Goal: Information Seeking & Learning: Learn about a topic

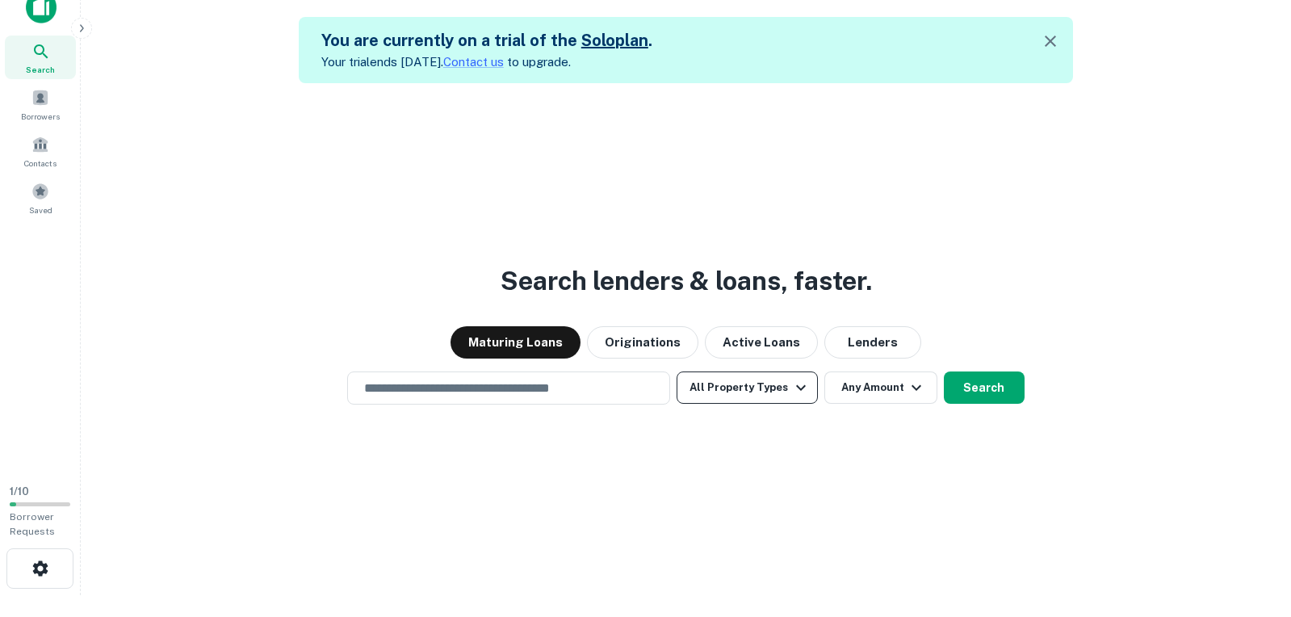
scroll to position [26, 0]
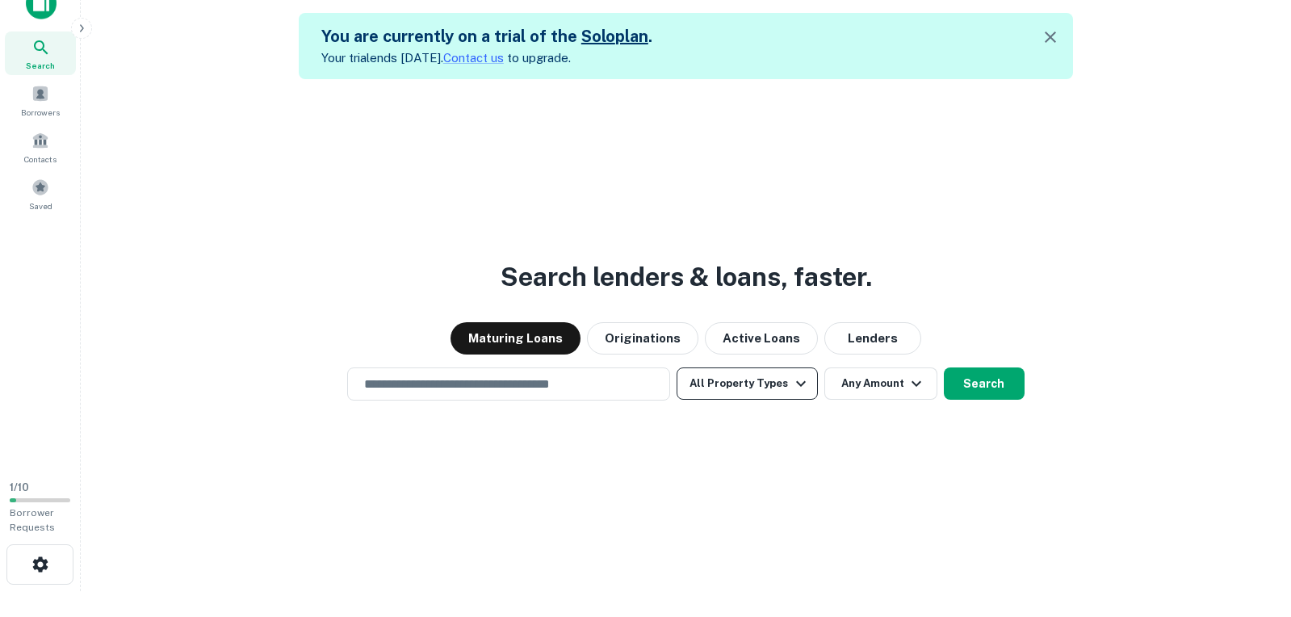
click at [736, 367] on button "All Property Types" at bounding box center [747, 383] width 140 height 32
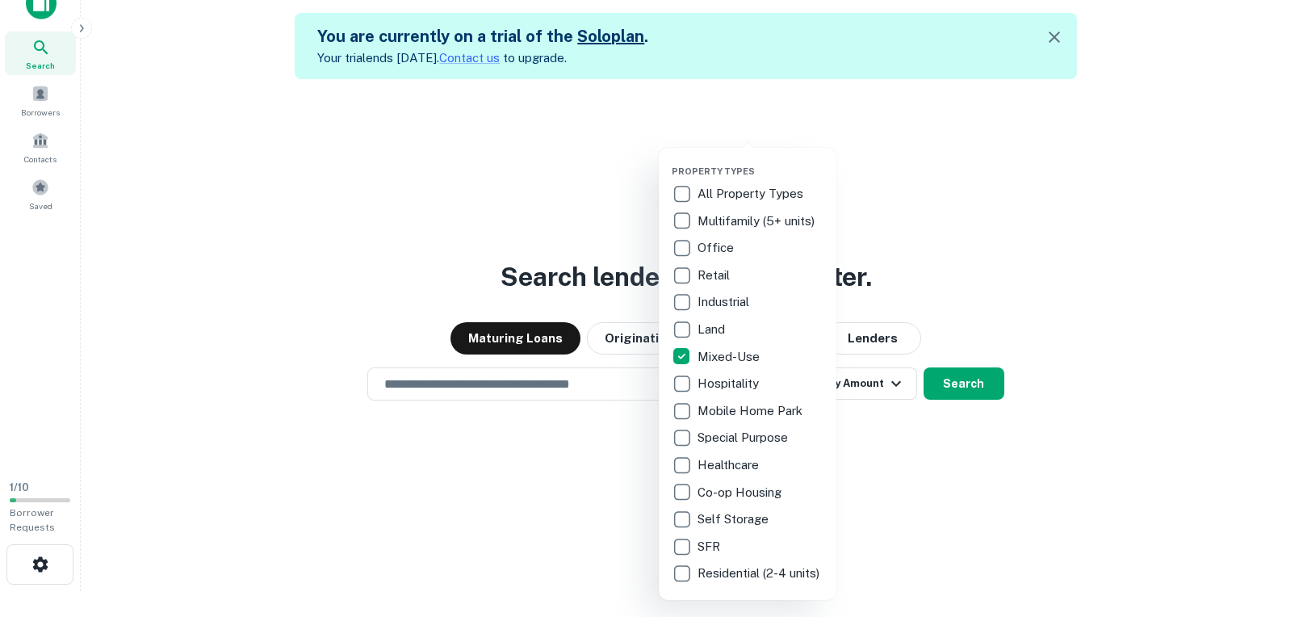
click at [718, 220] on p "Multifamily (5+ units)" at bounding box center [758, 221] width 120 height 19
click at [1130, 244] on div at bounding box center [651, 308] width 1303 height 617
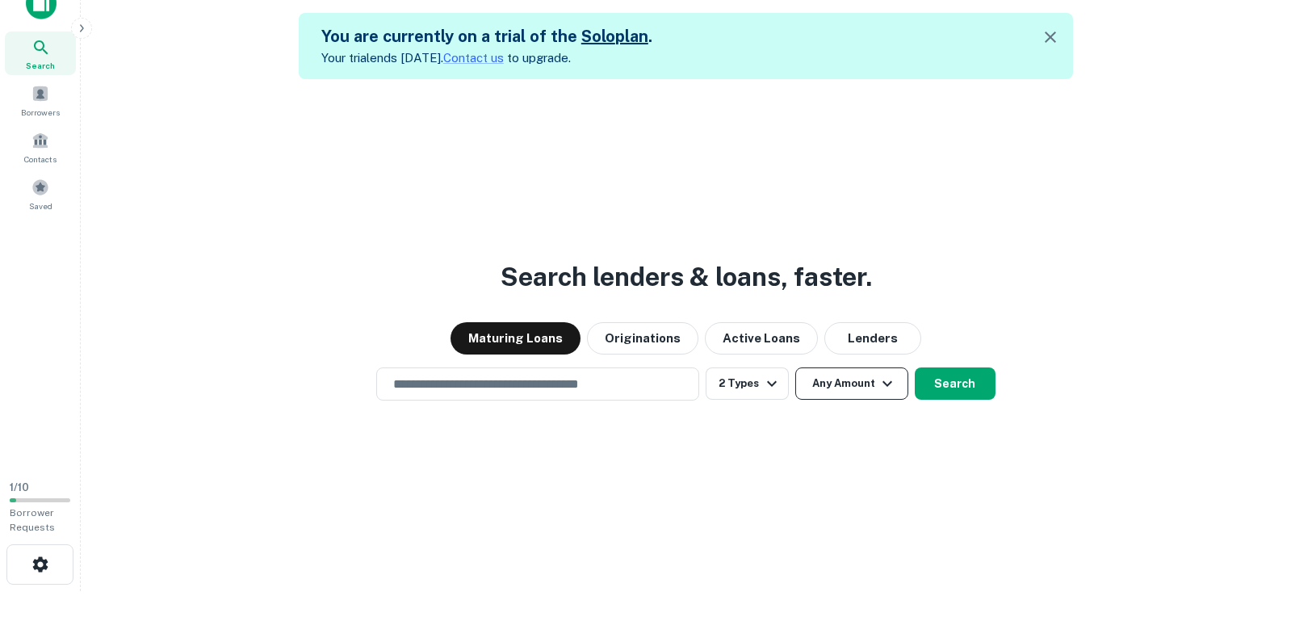
click at [837, 394] on button "Any Amount" at bounding box center [851, 383] width 113 height 32
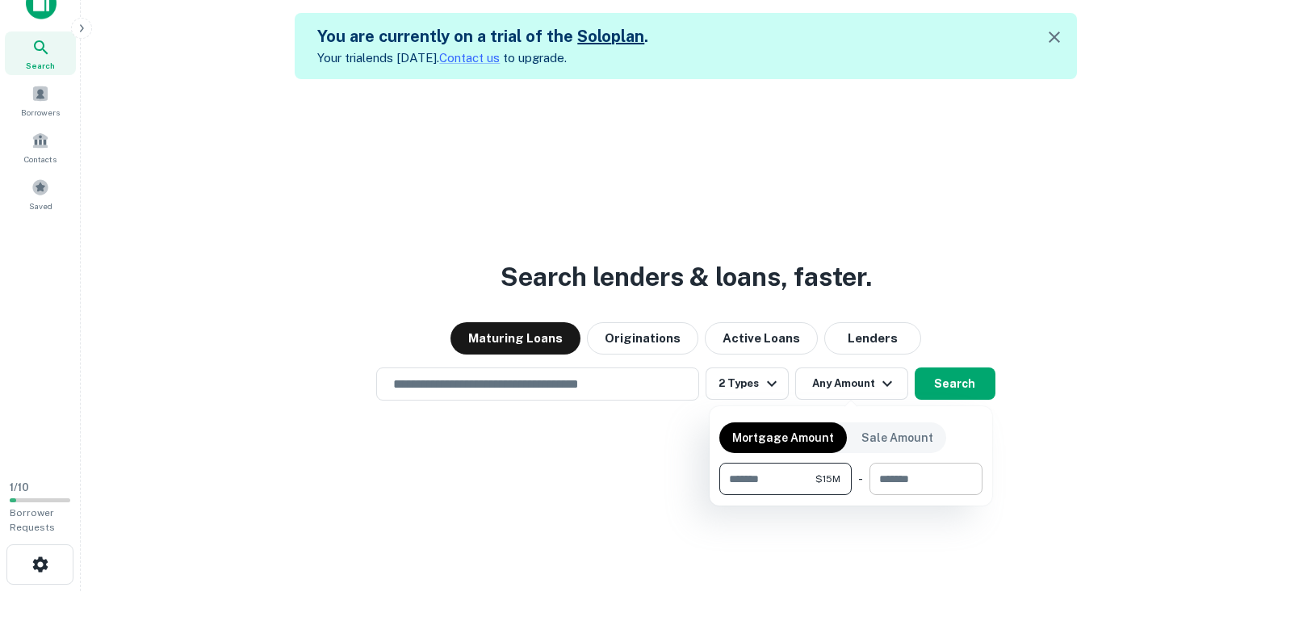
type input "********"
click at [911, 480] on input "number" at bounding box center [920, 479] width 102 height 32
type input "********"
click at [962, 394] on div at bounding box center [651, 308] width 1303 height 617
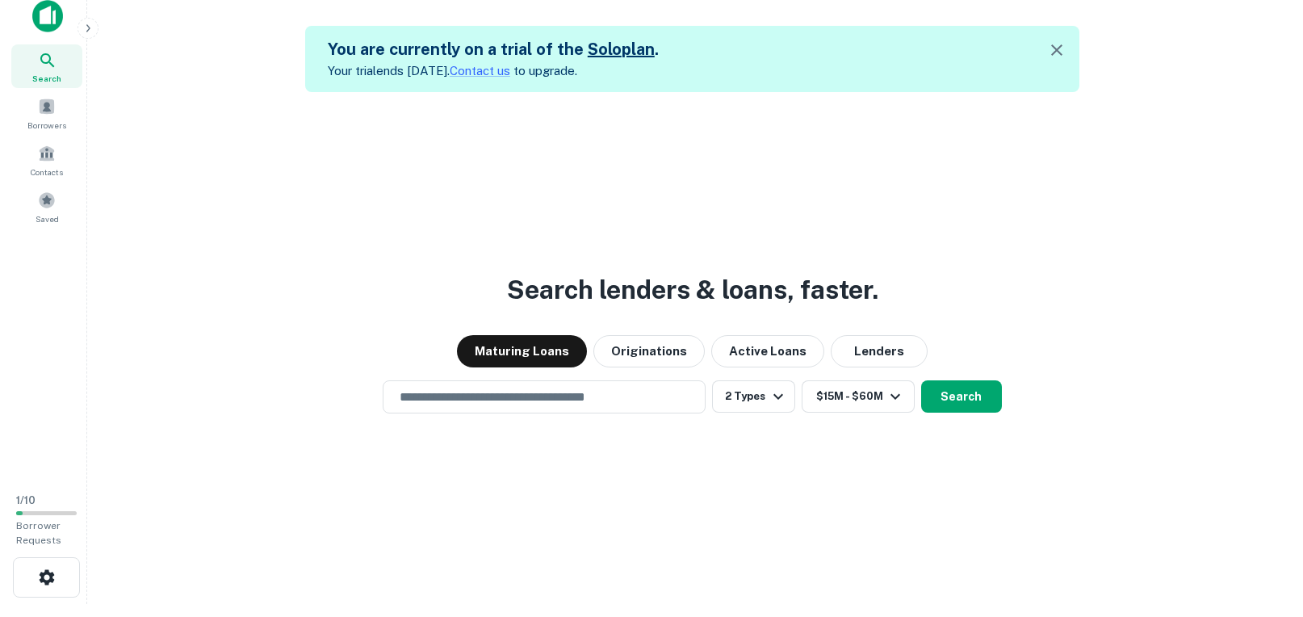
scroll to position [0, 0]
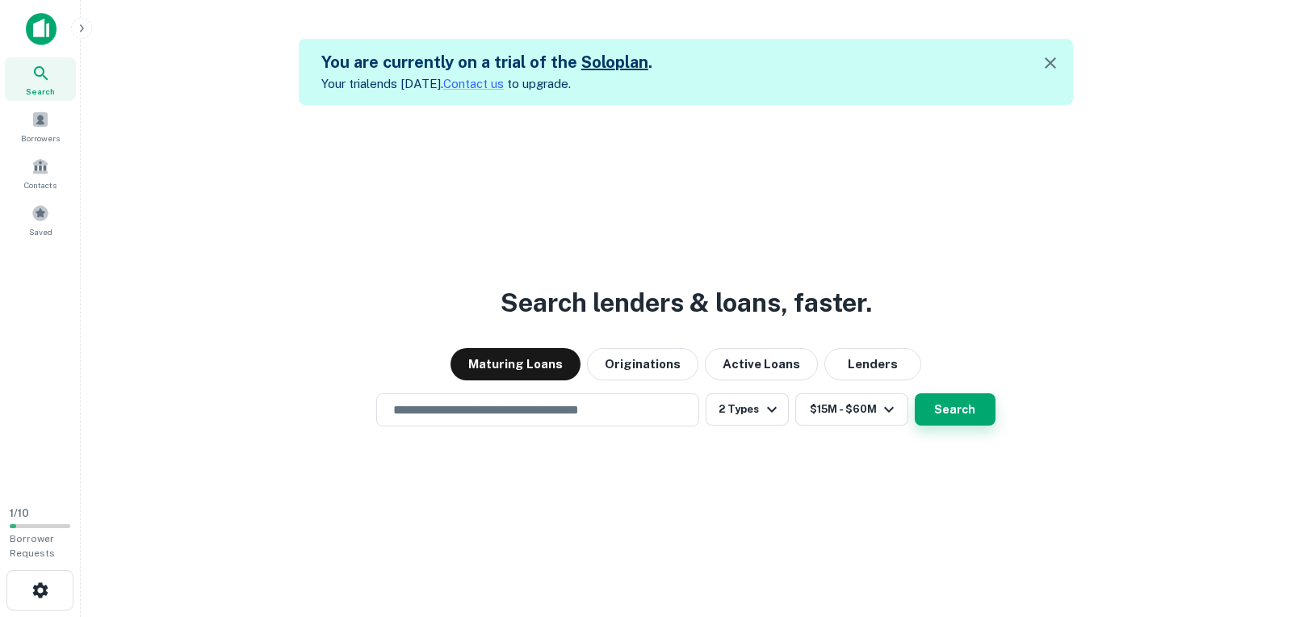
click at [941, 409] on button "Search" at bounding box center [955, 409] width 81 height 32
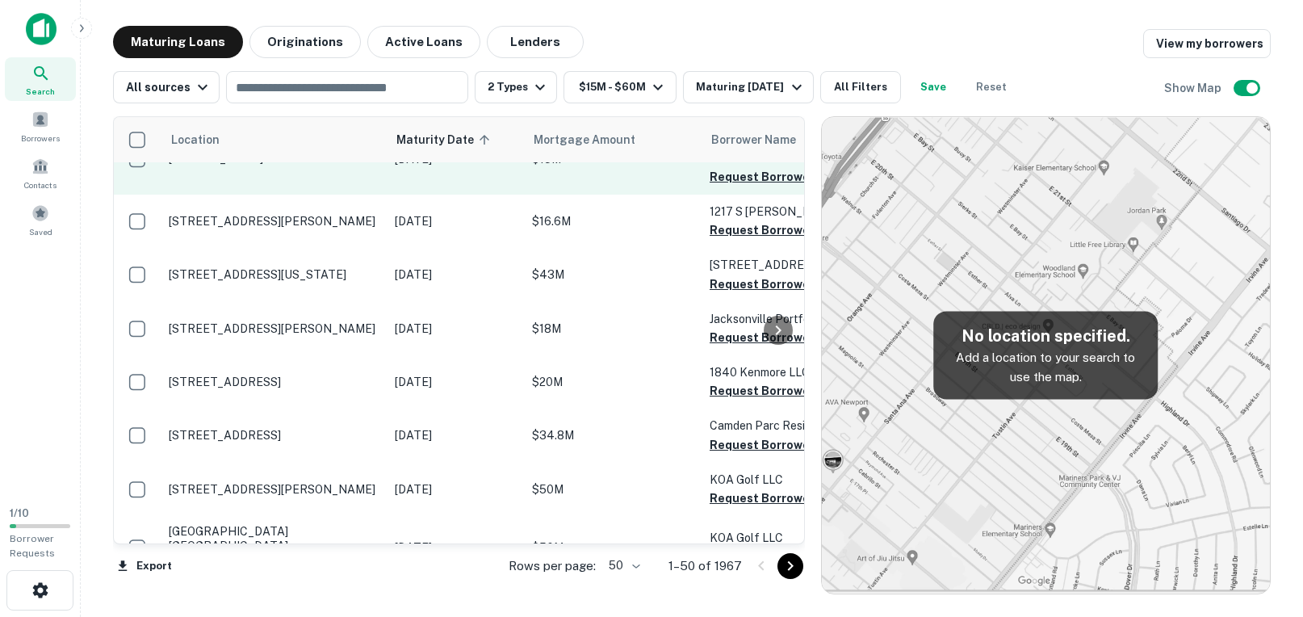
scroll to position [161, 0]
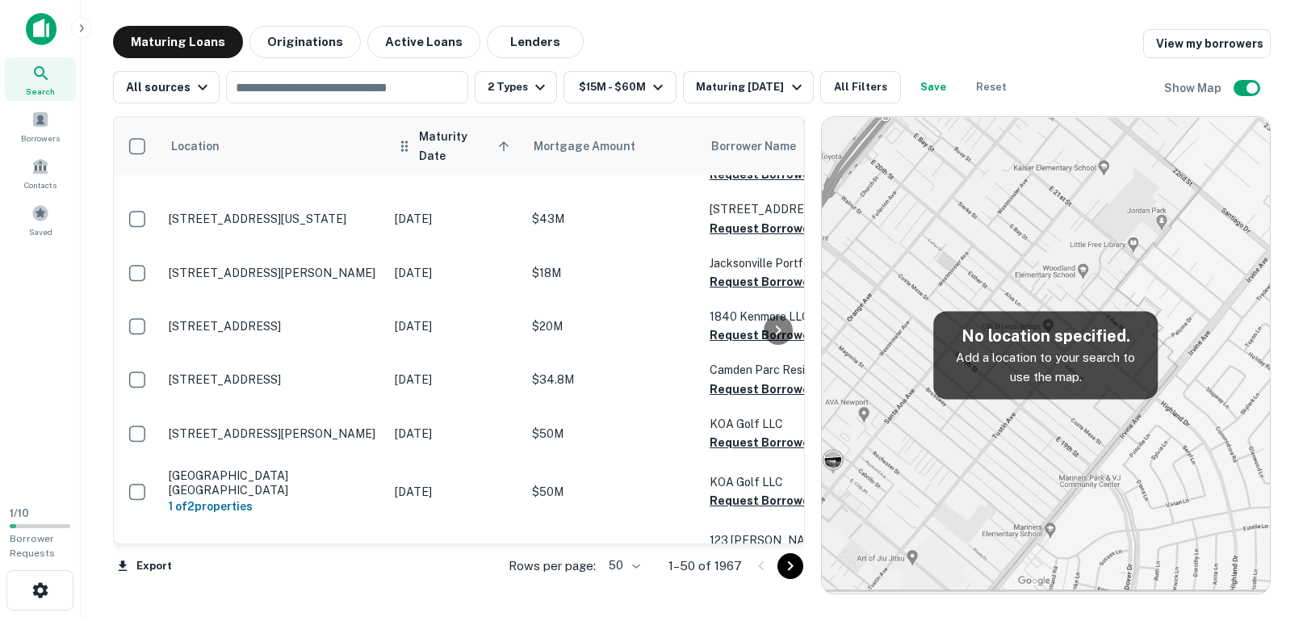
click at [464, 144] on span "Maturity Date sorted ascending" at bounding box center [466, 146] width 95 height 39
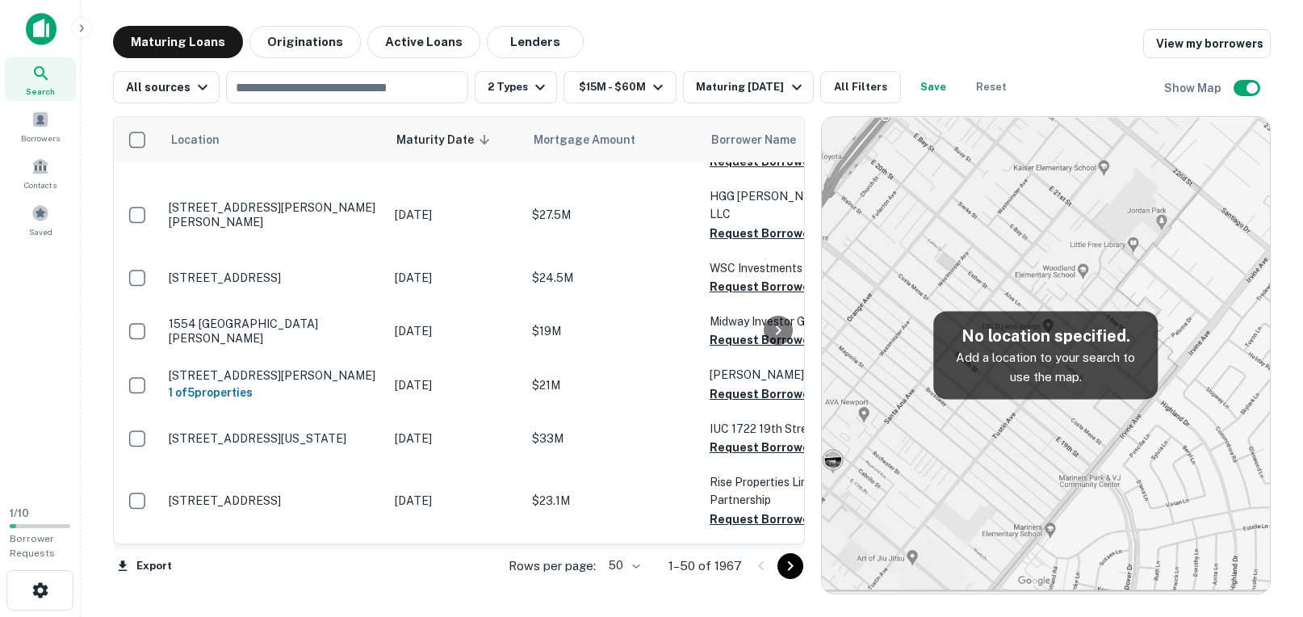
scroll to position [2541, 0]
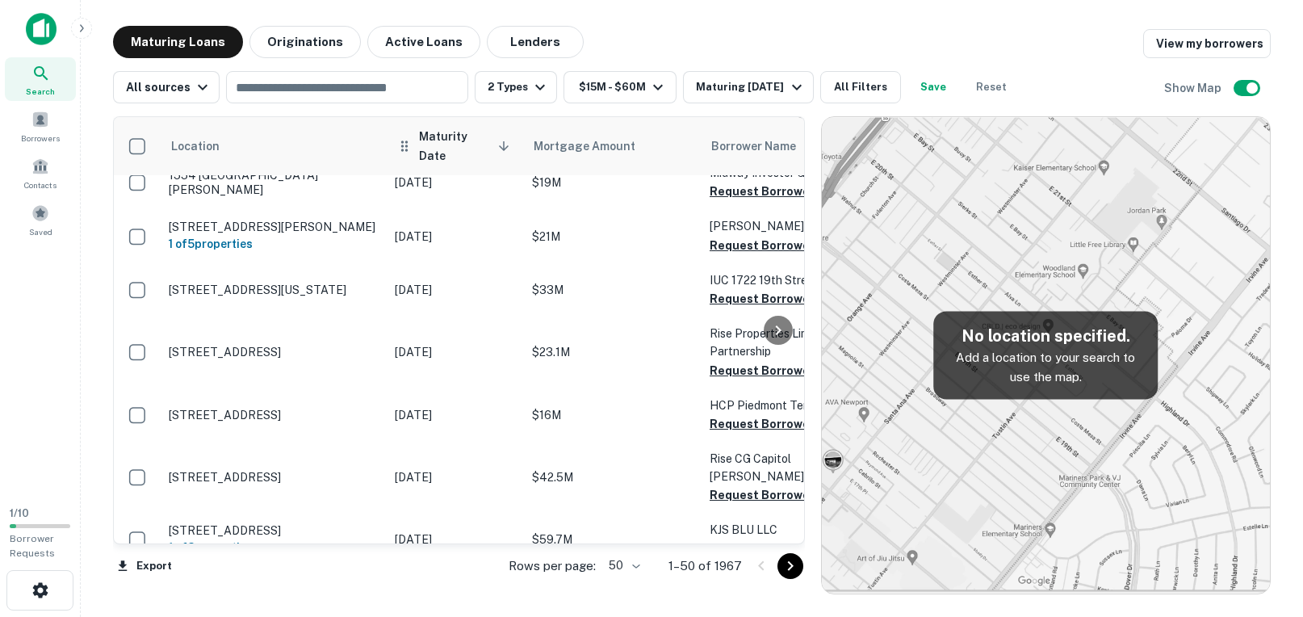
click at [438, 140] on span "Maturity Date sorted descending" at bounding box center [466, 146] width 95 height 39
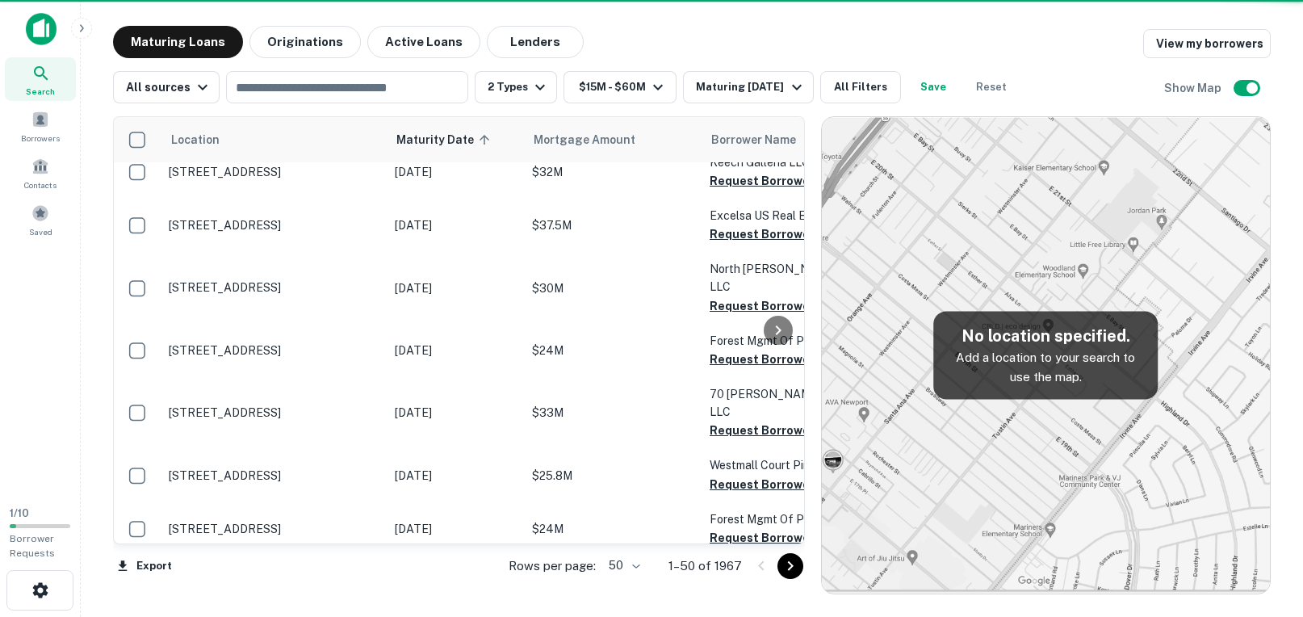
scroll to position [2434, 0]
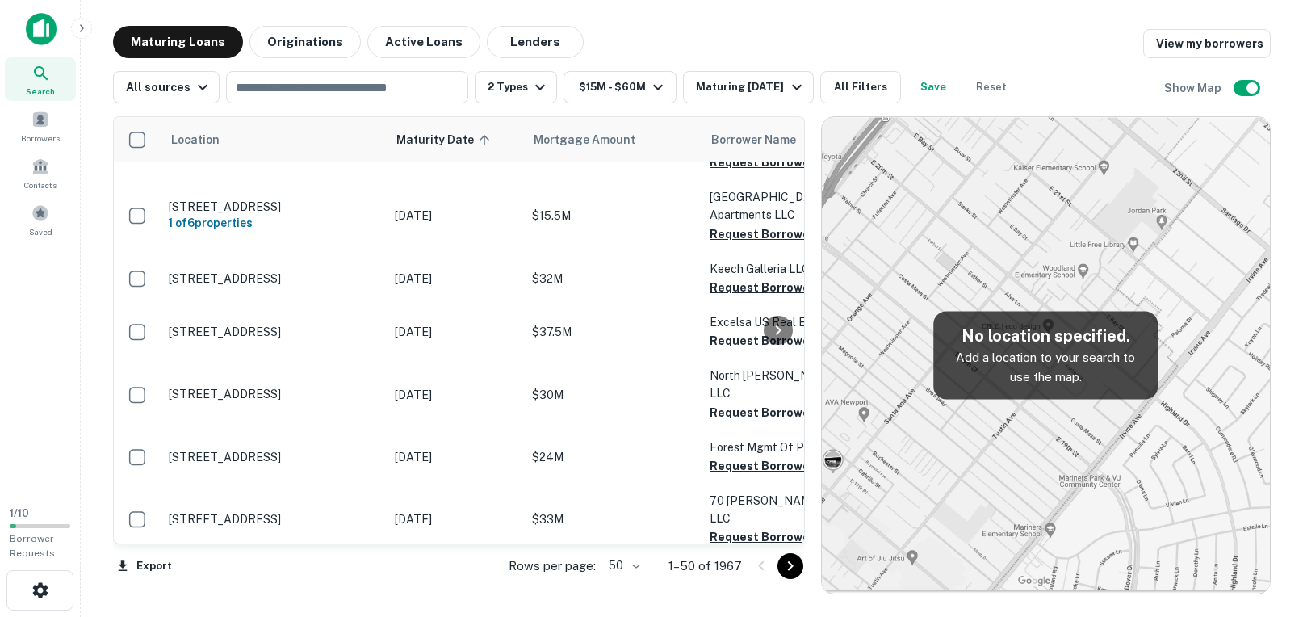
click at [637, 569] on body "Search Borrowers Contacts Saved 1 / 10 Borrower Requests Maturing Loans Origina…" at bounding box center [651, 308] width 1303 height 617
click at [631, 588] on li "100" at bounding box center [624, 582] width 47 height 29
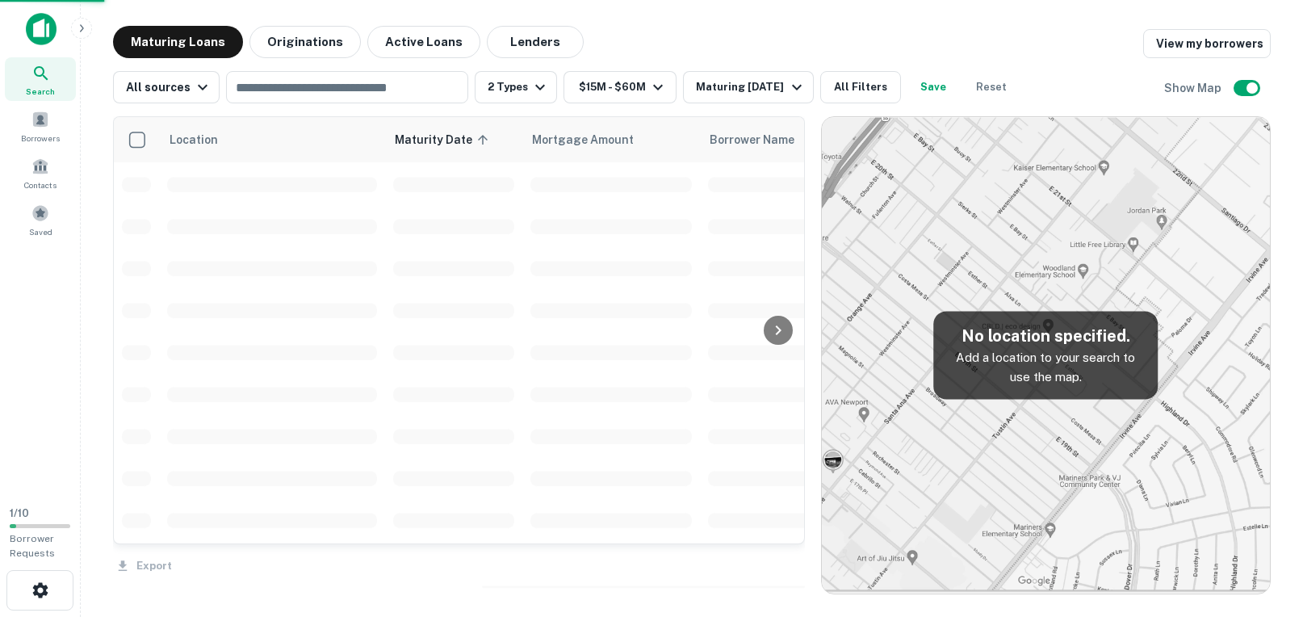
scroll to position [2541, 0]
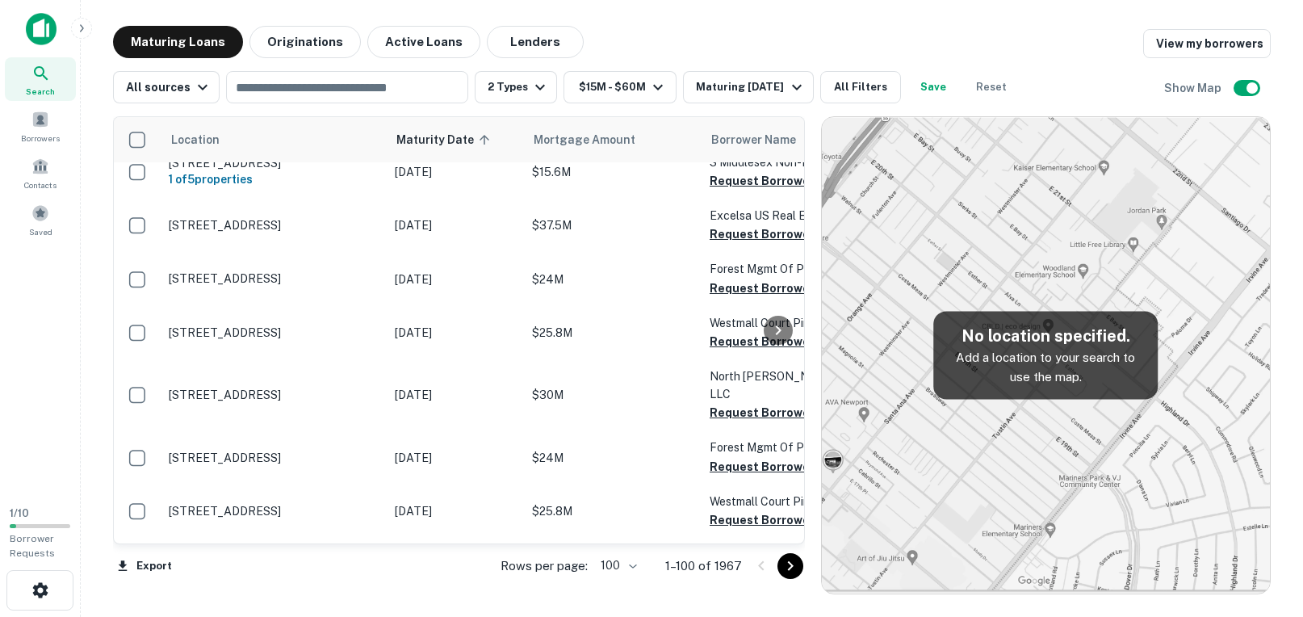
click at [791, 564] on icon "Go to next page" at bounding box center [791, 566] width 6 height 10
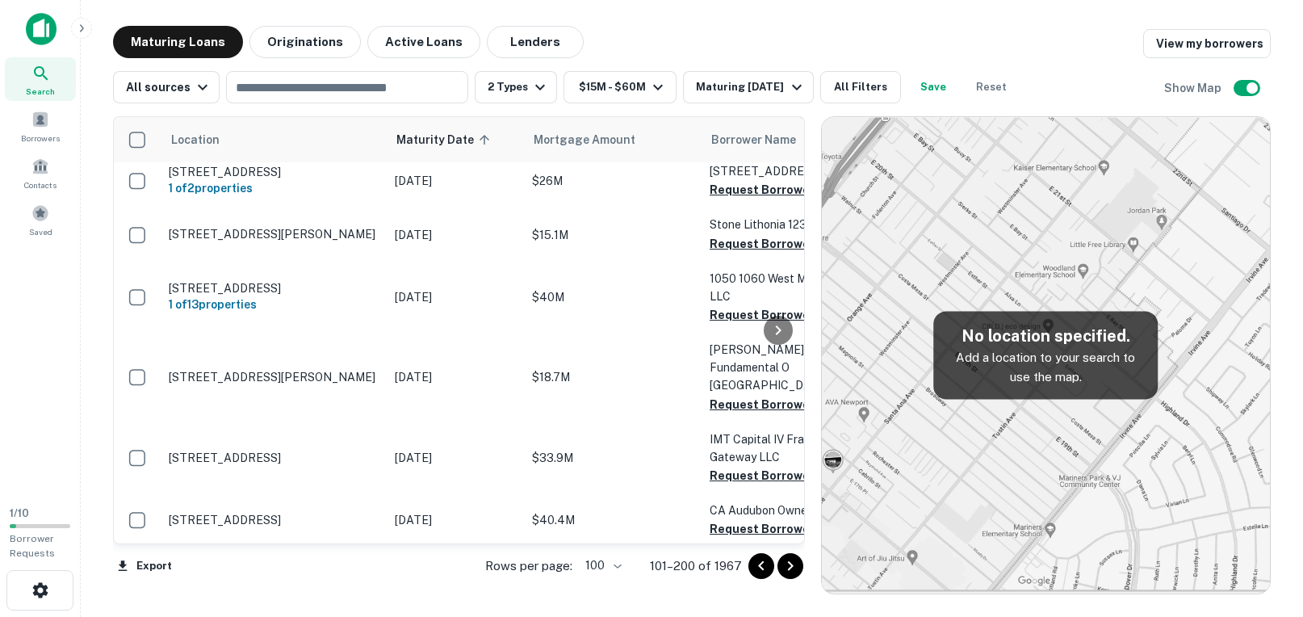
click at [787, 570] on icon "Go to next page" at bounding box center [790, 565] width 19 height 19
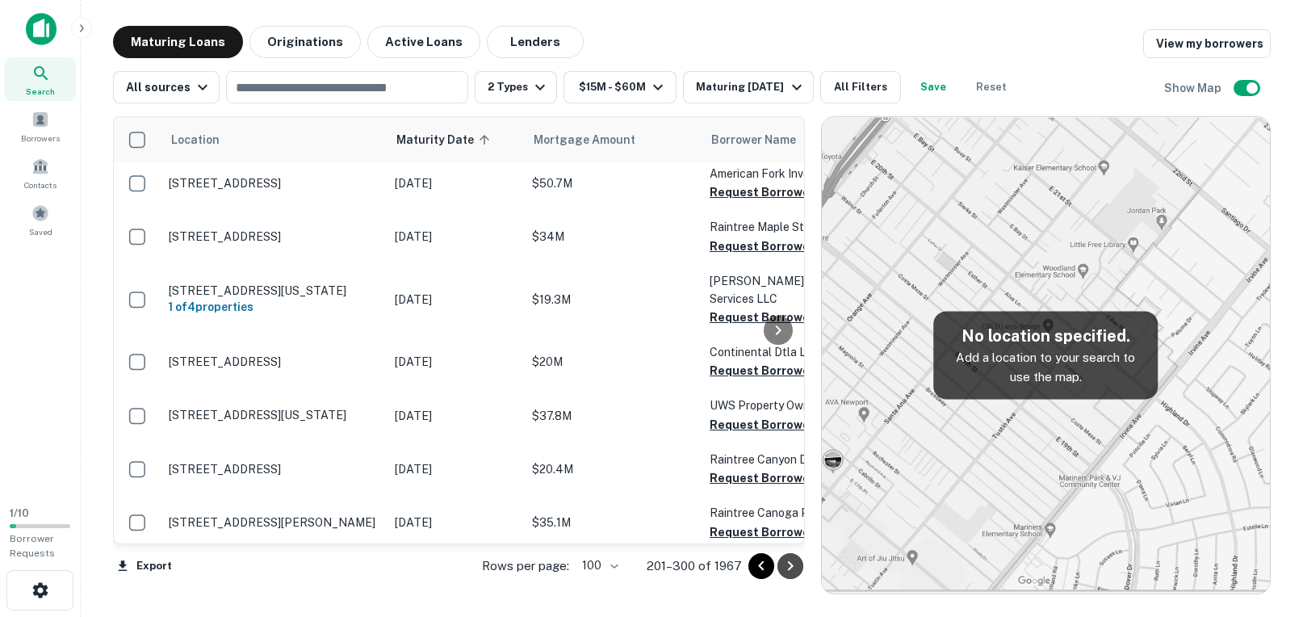
click at [790, 568] on icon "Go to next page" at bounding box center [791, 566] width 6 height 10
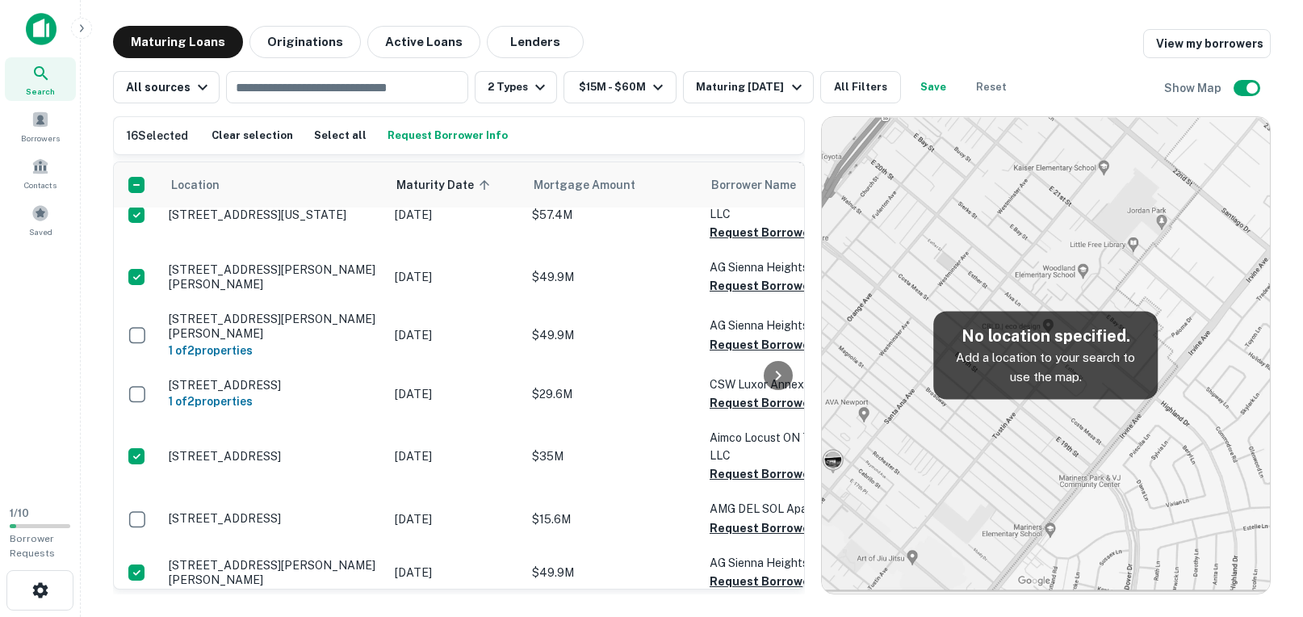
scroll to position [5445, 0]
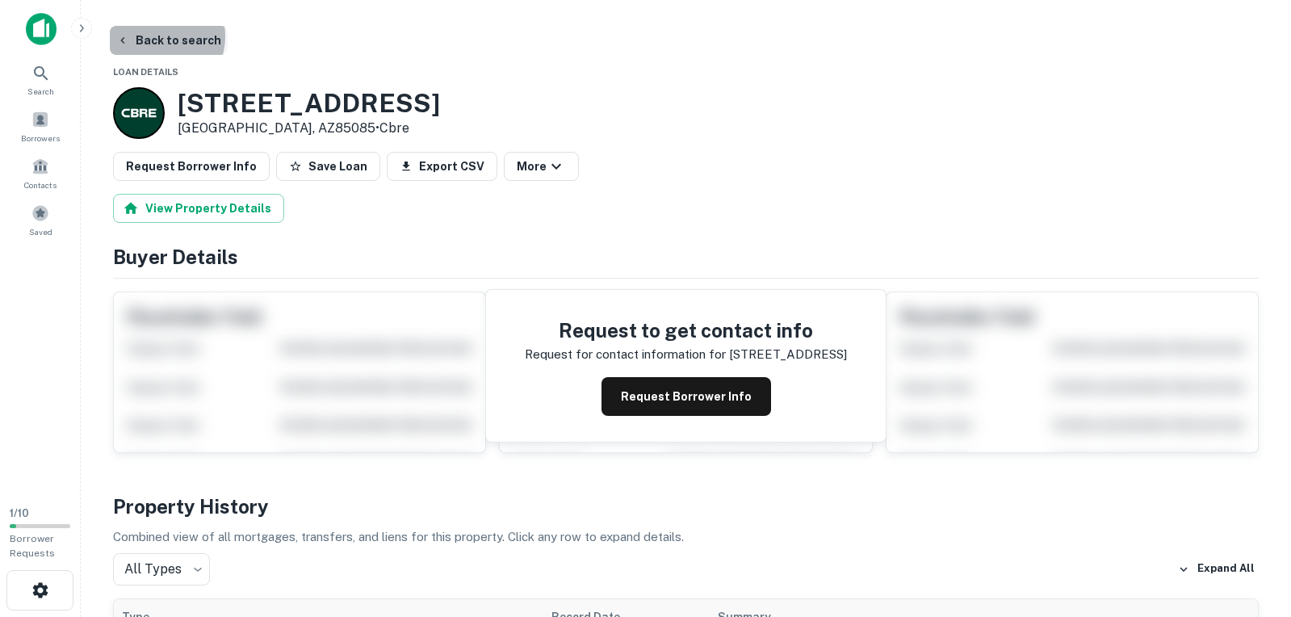
click at [157, 36] on button "Back to search" at bounding box center [169, 40] width 118 height 29
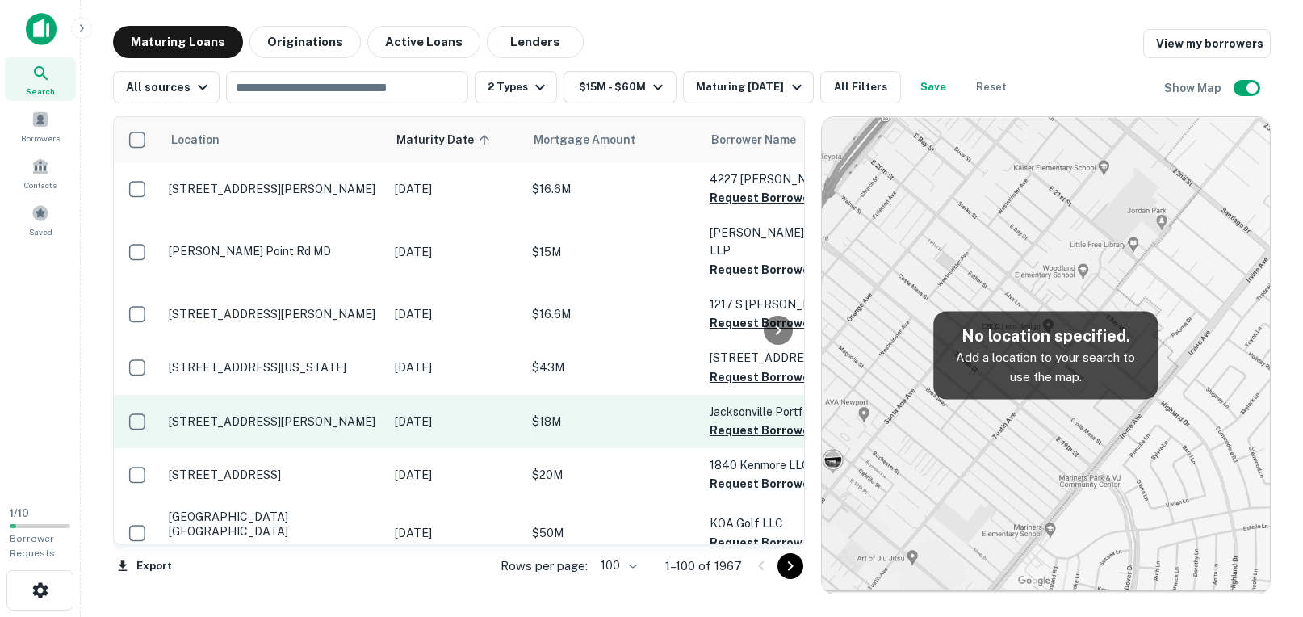
scroll to position [484, 0]
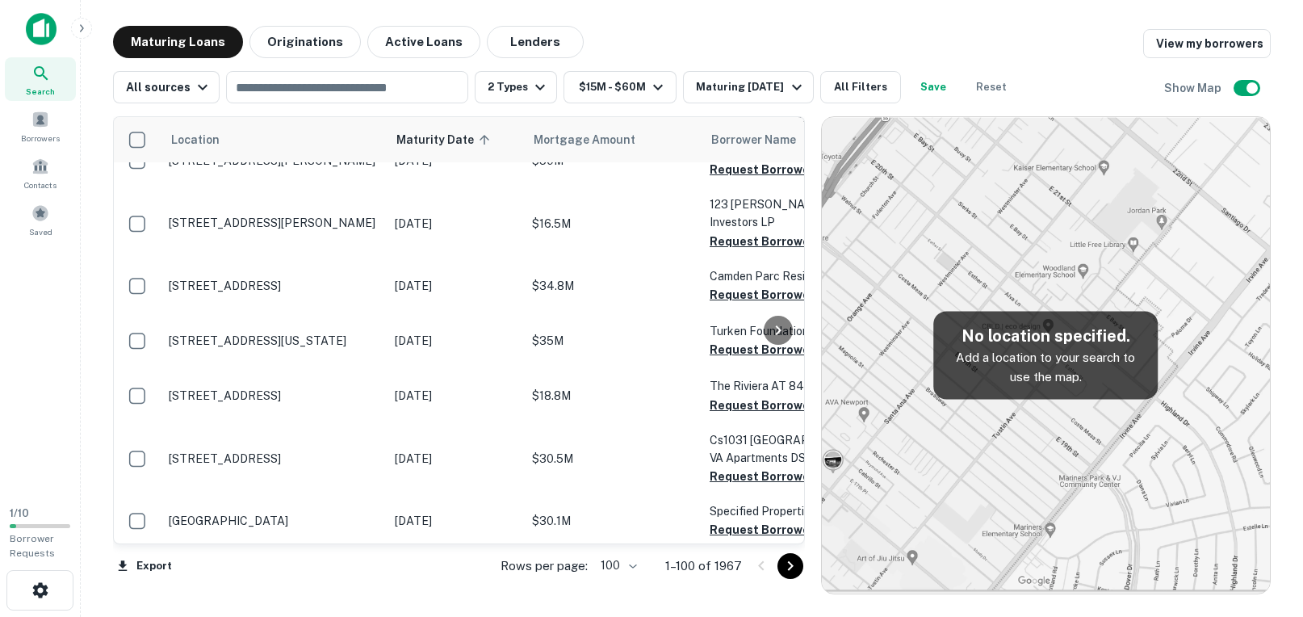
click at [791, 567] on icon "Go to next page" at bounding box center [791, 566] width 6 height 10
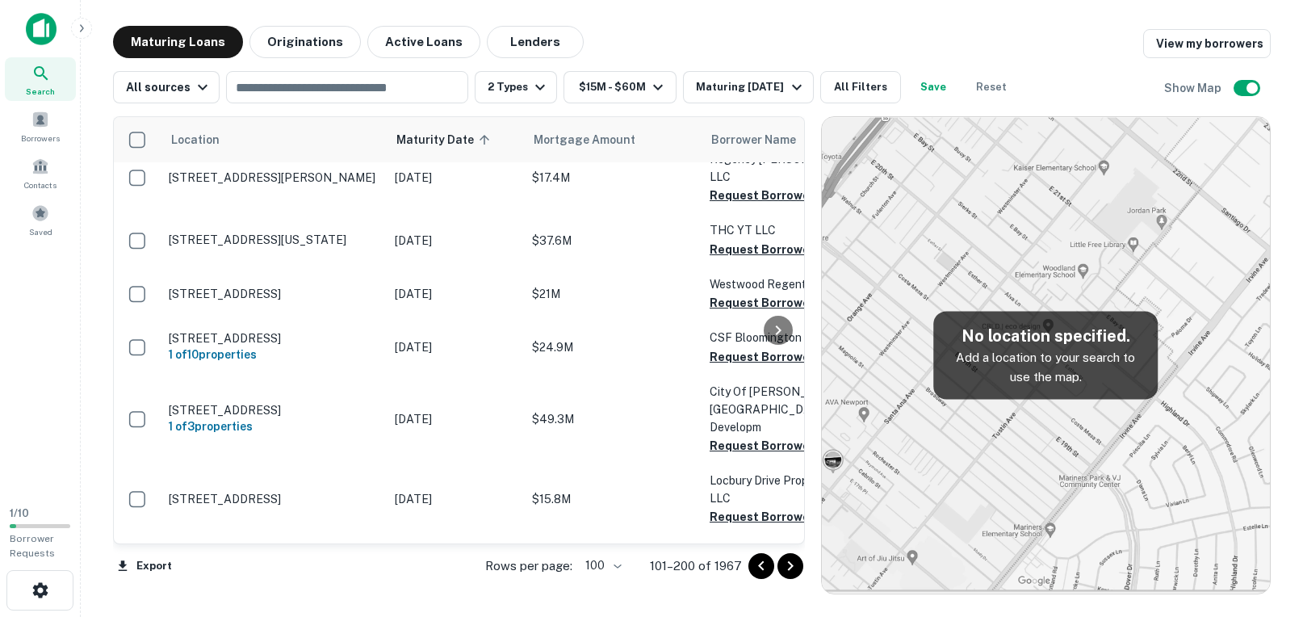
click at [791, 567] on icon "Go to next page" at bounding box center [791, 566] width 6 height 10
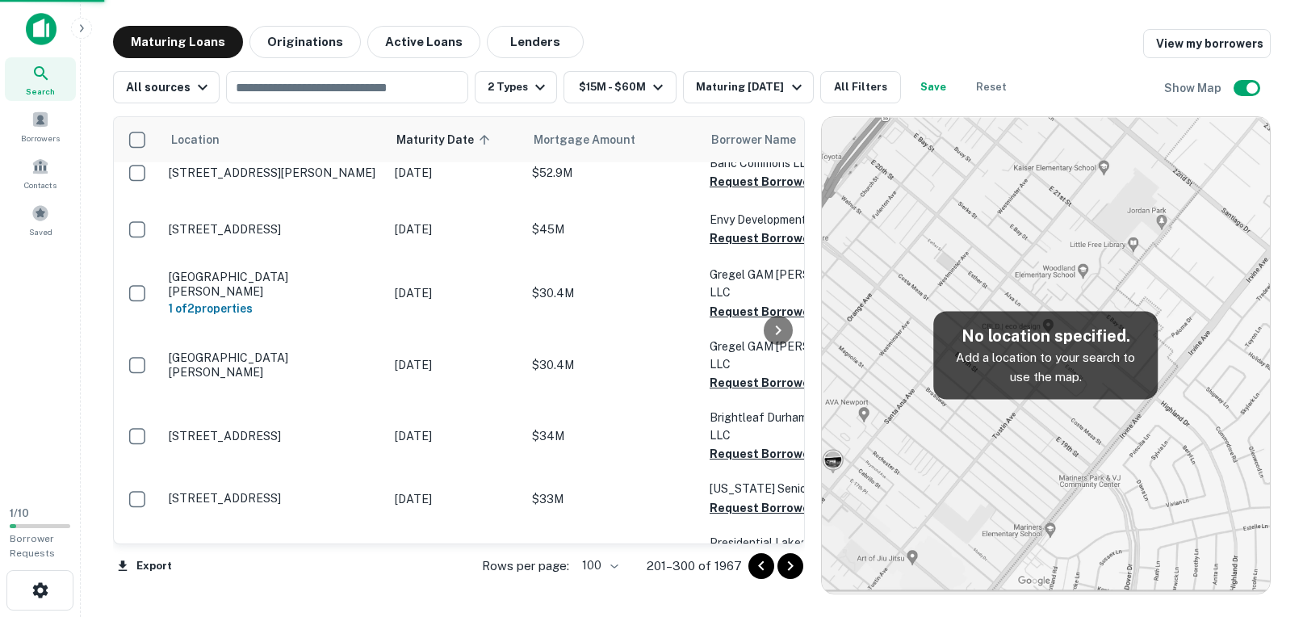
click at [791, 567] on icon "Go to next page" at bounding box center [791, 566] width 6 height 10
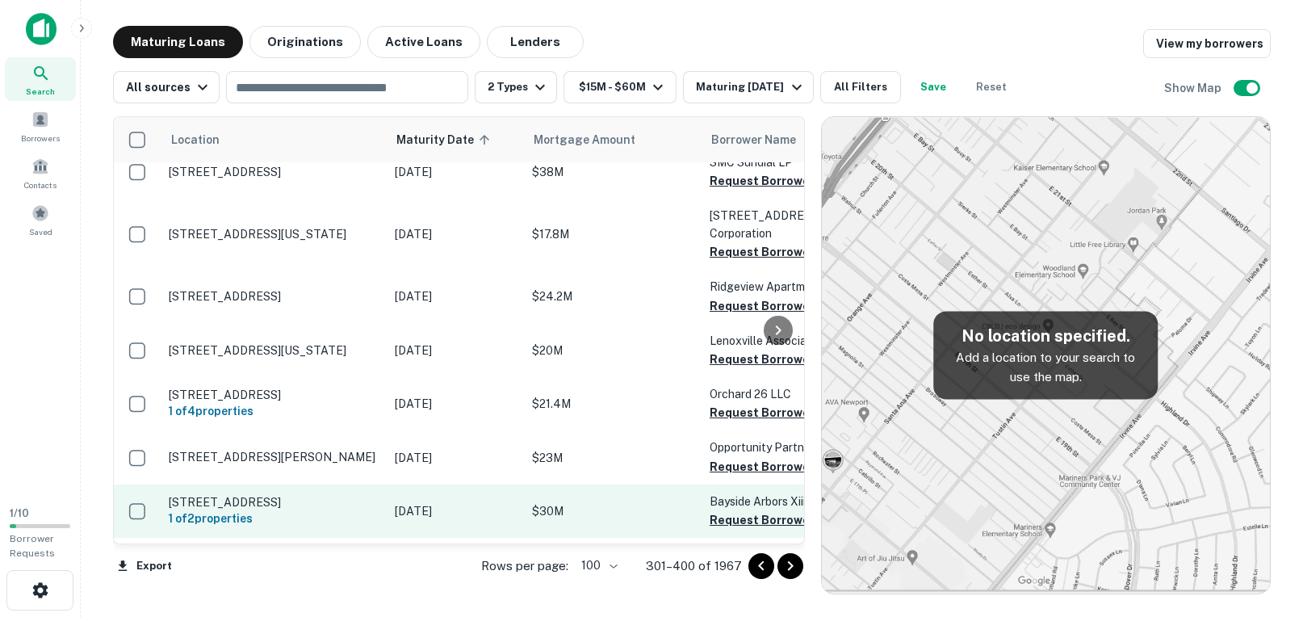
scroll to position [4117, 0]
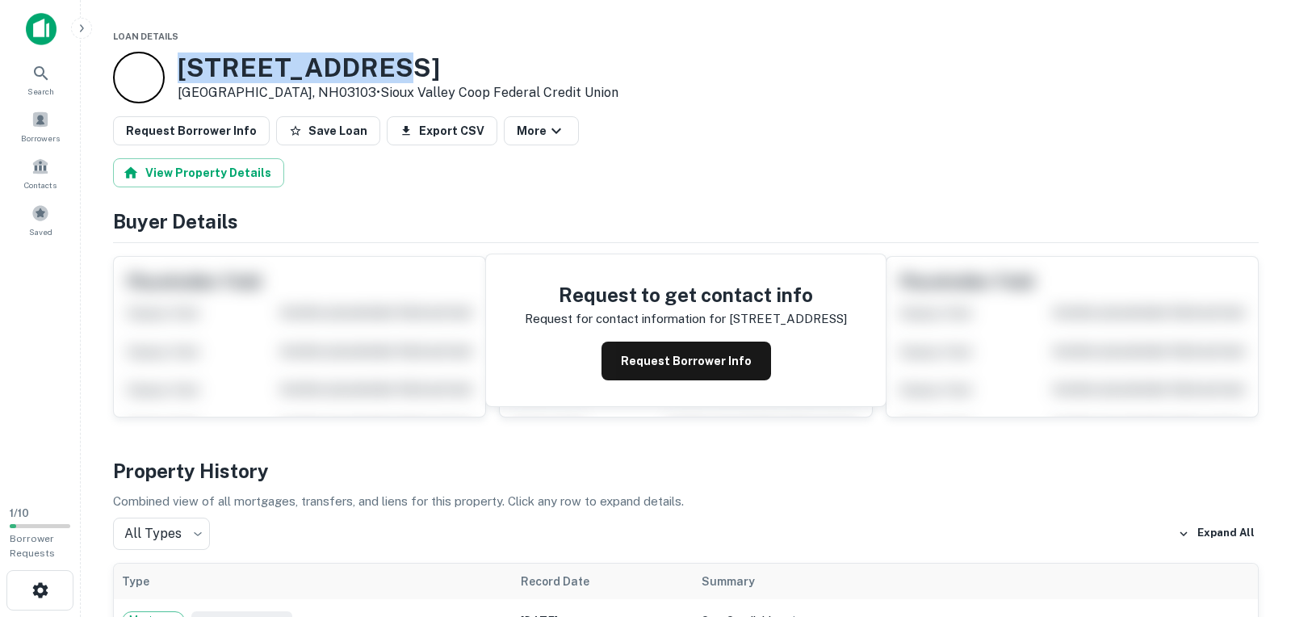
drag, startPoint x: 375, startPoint y: 73, endPoint x: 182, endPoint y: 80, distance: 193.1
click at [182, 80] on h3 "88 Sundial Ave" at bounding box center [398, 67] width 441 height 31
copy h3 "88 Sundial Ave"
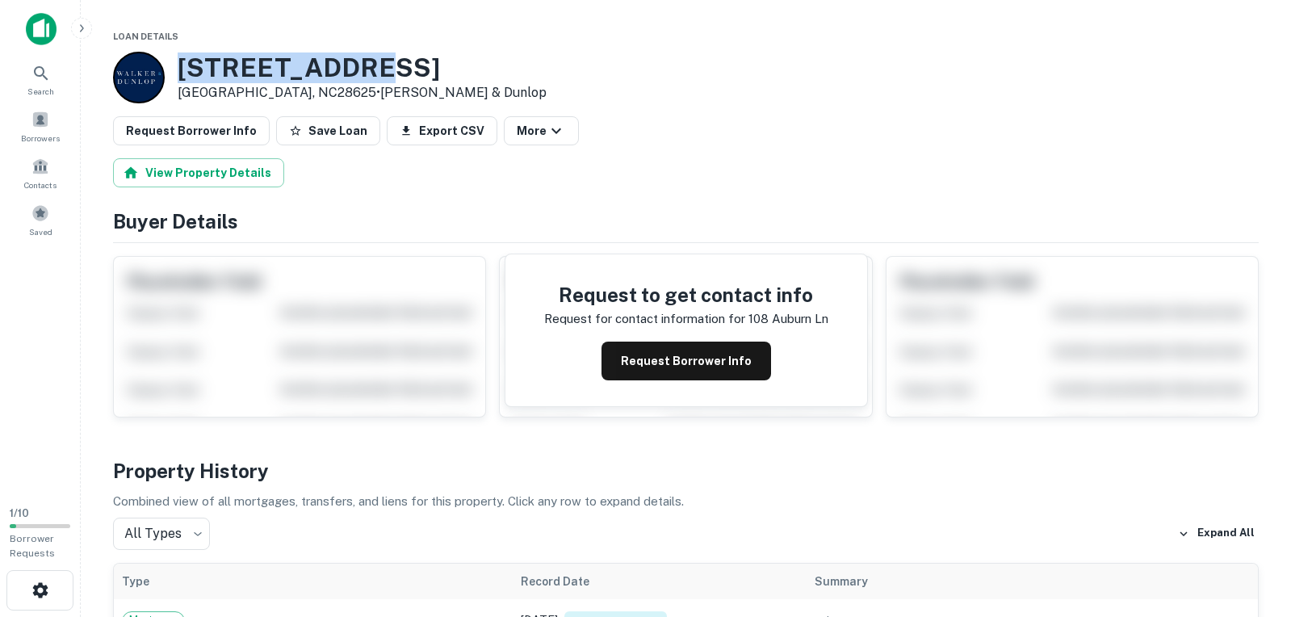
drag, startPoint x: 370, startPoint y: 72, endPoint x: 182, endPoint y: 80, distance: 187.5
click at [182, 80] on h3 "[STREET_ADDRESS]" at bounding box center [362, 67] width 369 height 31
copy h3 "[STREET_ADDRESS]"
click at [767, 143] on div "Request Borrower Info Save Loan Export CSV More" at bounding box center [686, 130] width 1146 height 29
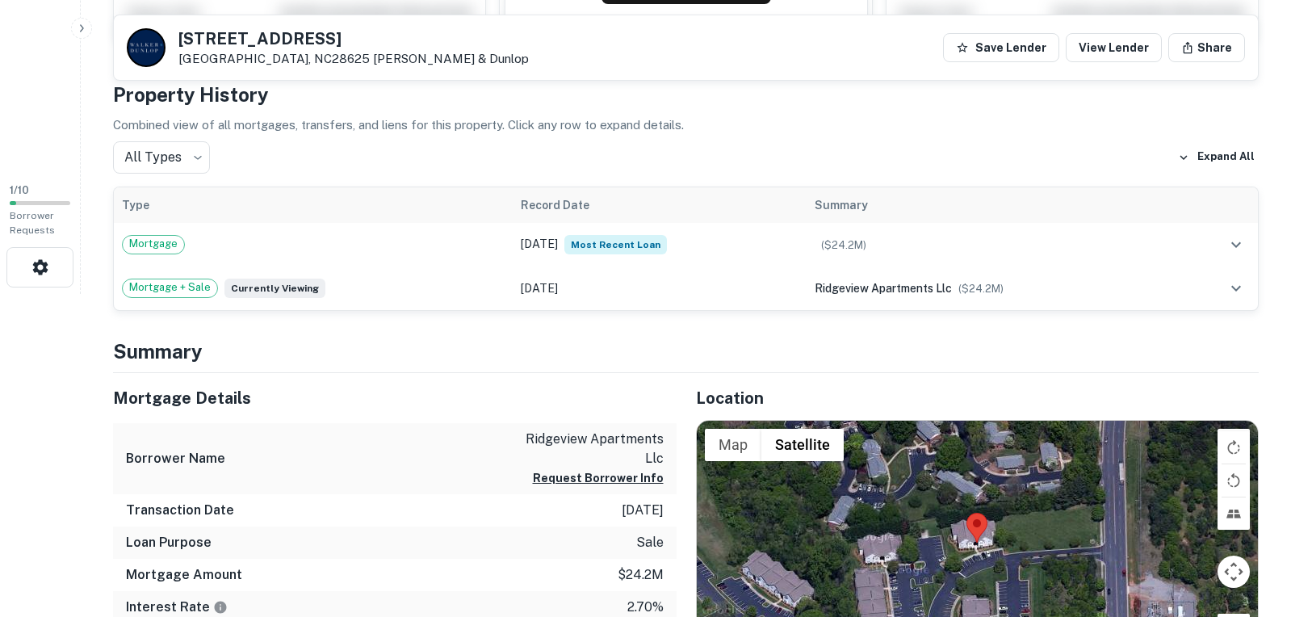
scroll to position [484, 0]
